Goal: Information Seeking & Learning: Learn about a topic

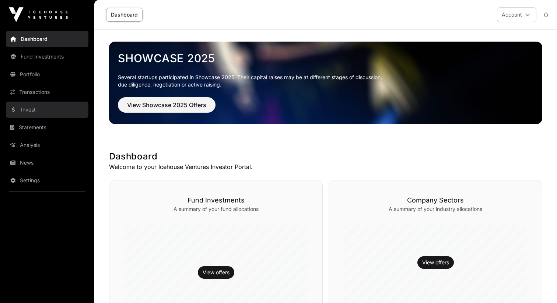
click at [41, 111] on link "Invest" at bounding box center [47, 110] width 82 height 16
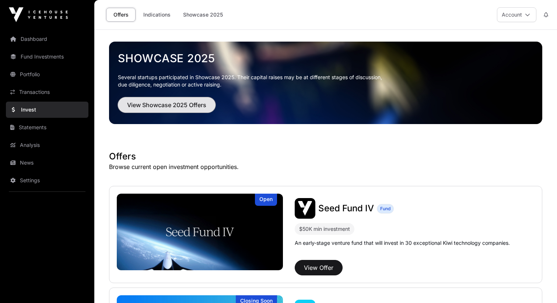
click at [175, 108] on span "View Showcase 2025 Offers" at bounding box center [166, 104] width 79 height 9
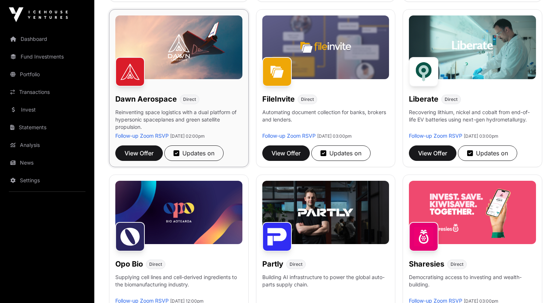
scroll to position [272, 0]
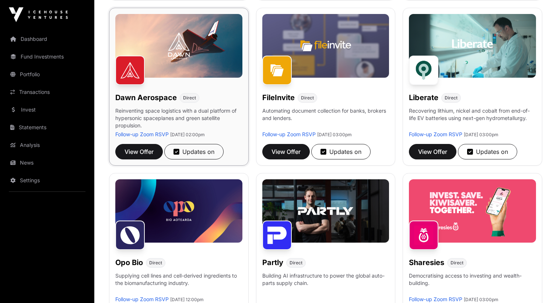
click at [159, 97] on h1 "Dawn Aerospace" at bounding box center [145, 97] width 61 height 10
click at [149, 150] on span "View Offer" at bounding box center [138, 151] width 29 height 9
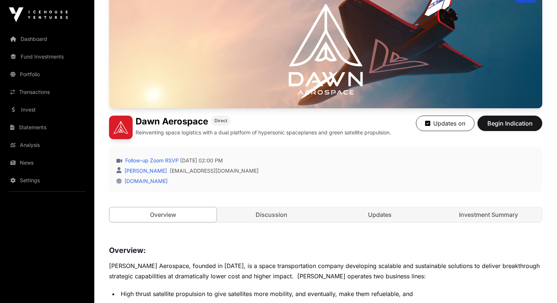
scroll to position [155, 0]
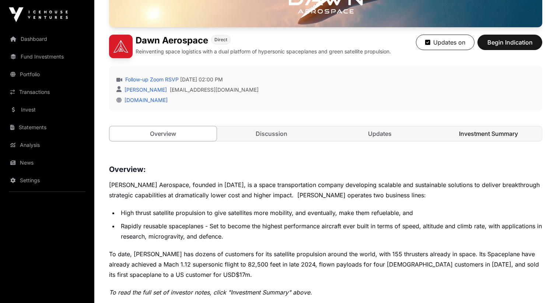
click at [461, 133] on link "Investment Summary" at bounding box center [488, 133] width 107 height 15
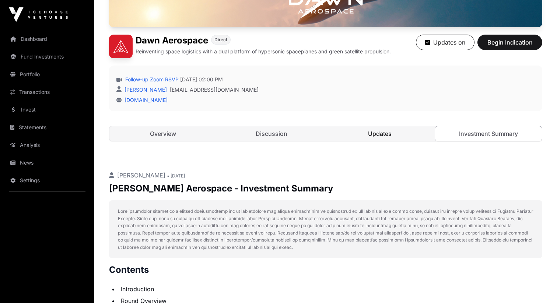
click at [395, 133] on link "Updates" at bounding box center [379, 133] width 107 height 15
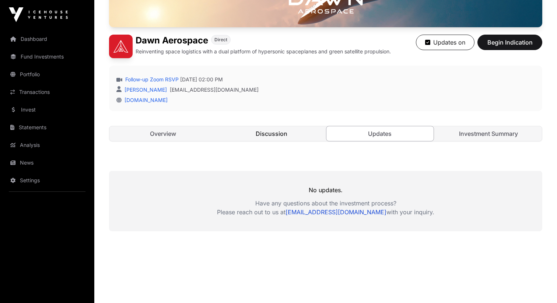
click at [308, 137] on link "Discussion" at bounding box center [271, 133] width 107 height 15
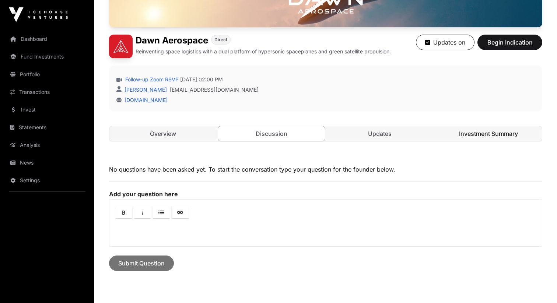
click at [481, 131] on link "Investment Summary" at bounding box center [488, 133] width 107 height 15
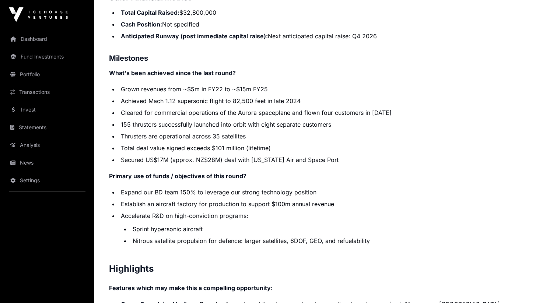
scroll to position [1301, 0]
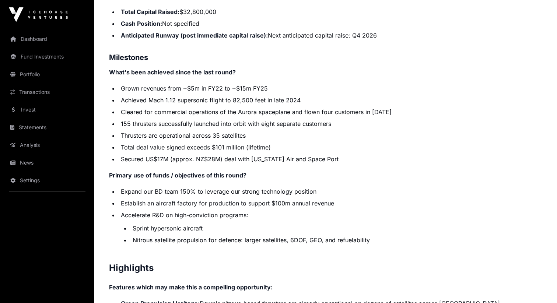
click at [198, 187] on li "Expand our BD team 150% to leverage our strong technology position" at bounding box center [330, 191] width 423 height 9
click at [200, 199] on li "Establish an aircraft factory for production to support $100m annual revenue" at bounding box center [330, 203] width 423 height 9
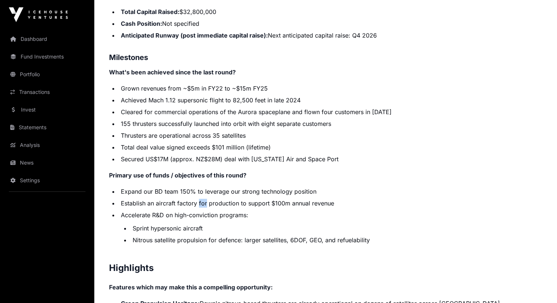
click at [200, 199] on li "Establish an aircraft factory for production to support $100m annual revenue" at bounding box center [330, 203] width 423 height 9
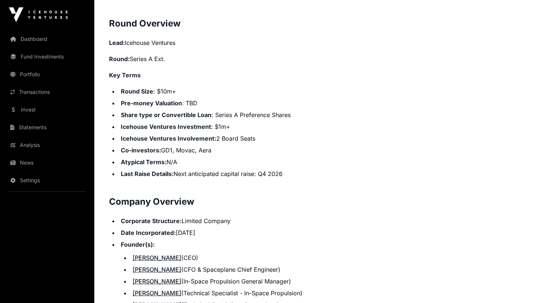
scroll to position [674, 0]
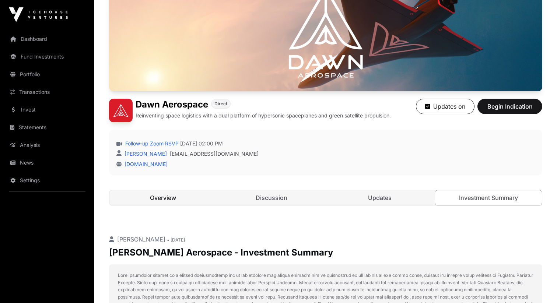
click at [187, 201] on link "Overview" at bounding box center [162, 197] width 107 height 15
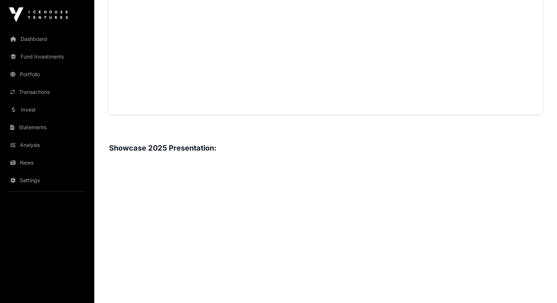
scroll to position [833, 0]
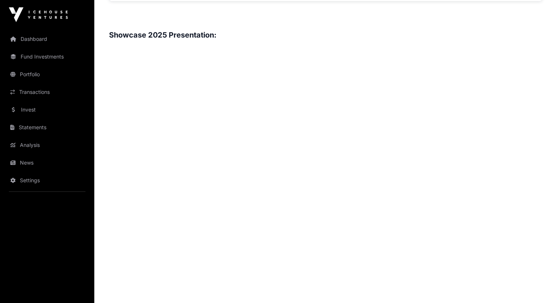
click at [344, 36] on h3 "Showcase 2025 Presentation:" at bounding box center [325, 35] width 433 height 12
click at [341, 14] on h3 at bounding box center [325, 19] width 433 height 12
click at [304, 17] on h3 at bounding box center [325, 19] width 433 height 12
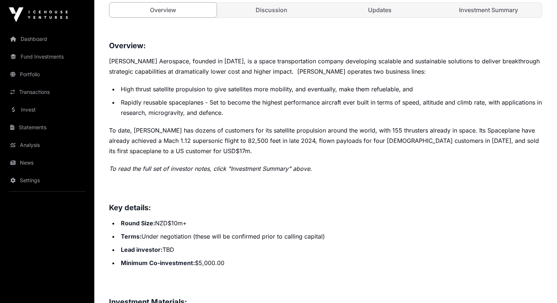
scroll to position [280, 0]
